Goal: Check status: Check status

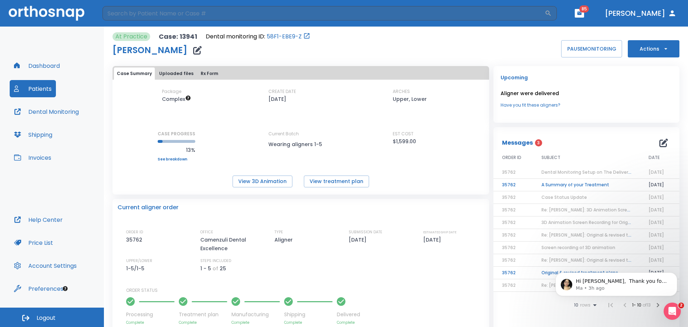
scroll to position [157, 0]
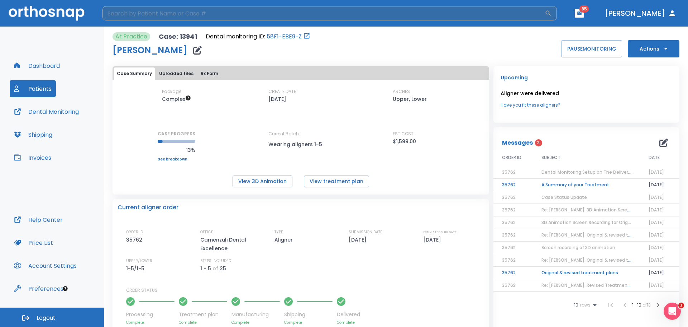
click at [149, 9] on input "search" at bounding box center [324, 13] width 442 height 14
type input "r"
type input "[PERSON_NAME]"
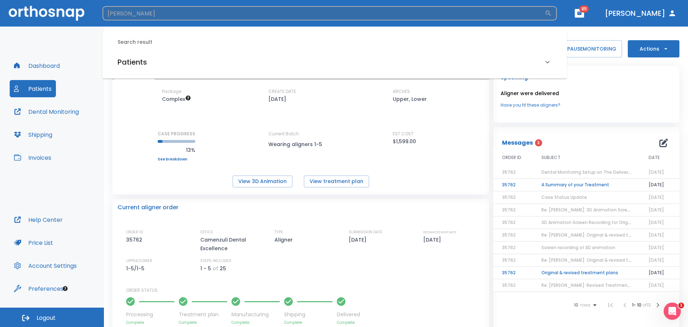
click at [189, 14] on input "[PERSON_NAME]" at bounding box center [324, 13] width 442 height 14
click at [241, 62] on div "Patients" at bounding box center [331, 61] width 426 height 11
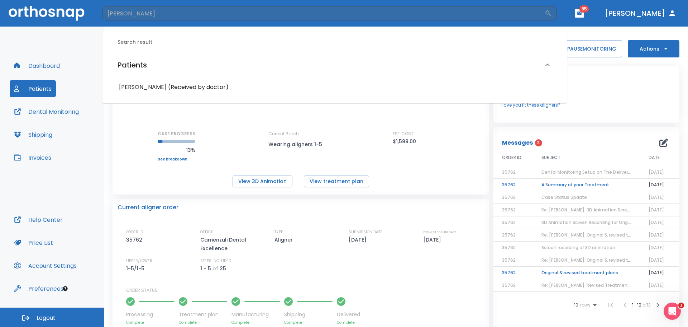
click at [201, 84] on h6 "[PERSON_NAME] (Received by doctor)" at bounding box center [335, 87] width 432 height 10
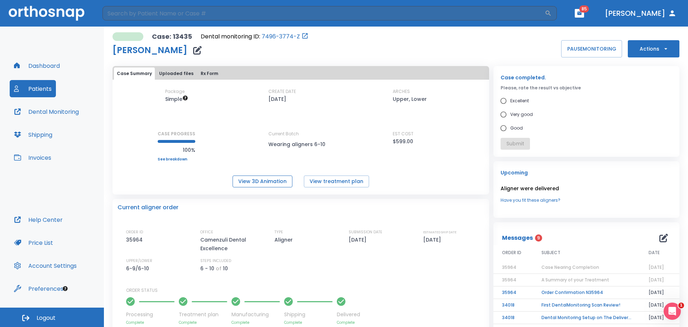
click at [287, 180] on button "View 3D Animation" at bounding box center [263, 181] width 60 height 12
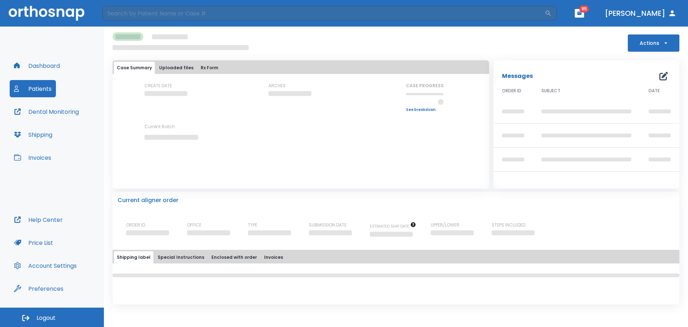
click at [48, 110] on button "Dental Monitoring" at bounding box center [46, 111] width 73 height 17
